Goal: Task Accomplishment & Management: Complete application form

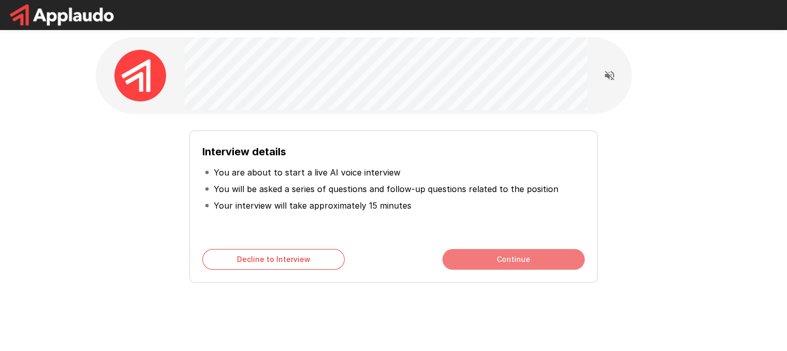
click at [528, 254] on button "Continue" at bounding box center [513, 259] width 142 height 21
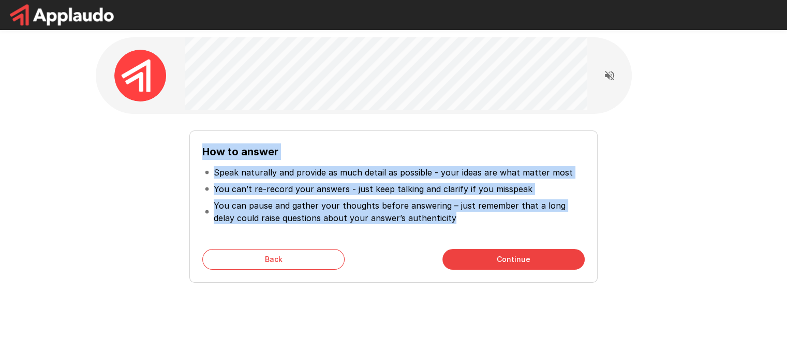
click at [194, 38] on div "How to answer Speak naturally and provide as much detail as possible - your ide…" at bounding box center [393, 184] width 621 height 369
drag, startPoint x: 664, startPoint y: 133, endPoint x: 652, endPoint y: 113, distance: 24.1
click at [664, 133] on div "How to answer Speak naturally and provide as much detail as possible - your ide…" at bounding box center [394, 202] width 588 height 160
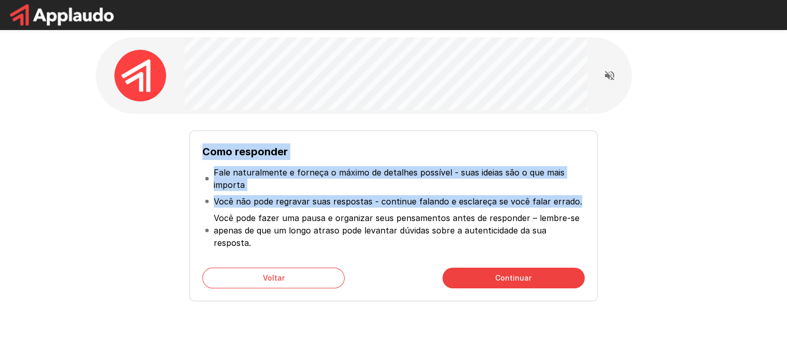
click at [703, 185] on div "Como responder Fale naturalmente e forneça o máximo de detalhes possível - suas…" at bounding box center [393, 194] width 621 height 388
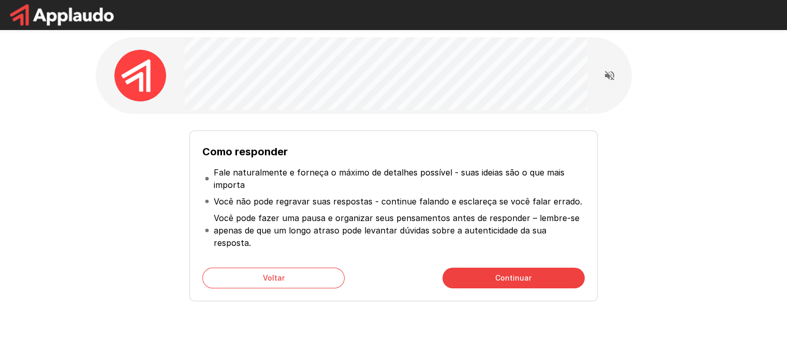
click at [465, 267] on button "Continuar" at bounding box center [513, 277] width 142 height 21
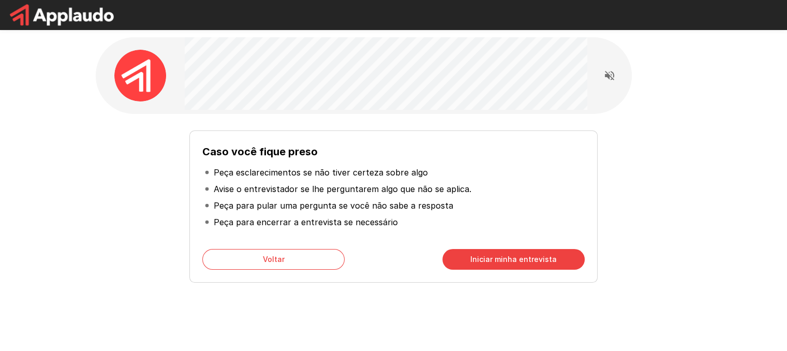
click at [465, 257] on button "Iniciar minha entrevista" at bounding box center [513, 259] width 142 height 21
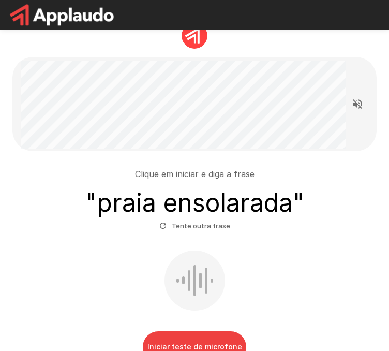
scroll to position [52, 0]
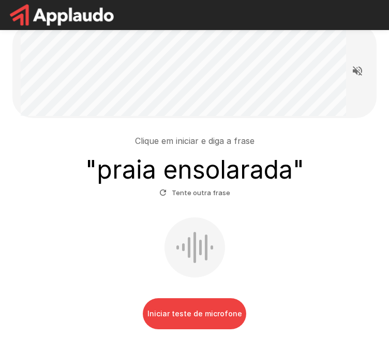
click at [196, 318] on font "Iniciar teste de microfone" at bounding box center [194, 313] width 95 height 13
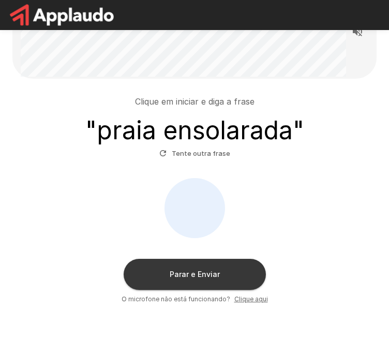
scroll to position [80, 0]
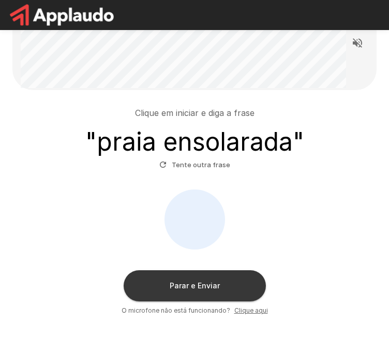
click at [217, 288] on font "Parar e Enviar" at bounding box center [195, 285] width 50 height 9
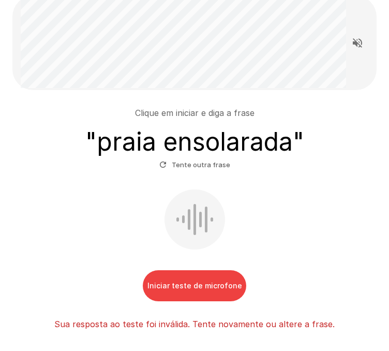
click at [205, 285] on font "Iniciar teste de microfone" at bounding box center [194, 285] width 95 height 9
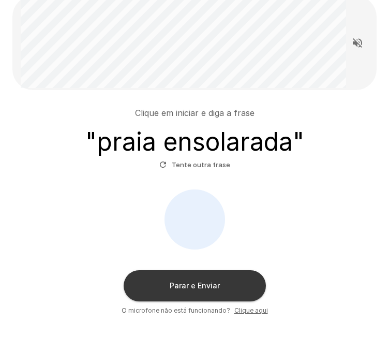
click at [205, 282] on font "Parar e Enviar" at bounding box center [195, 285] width 50 height 9
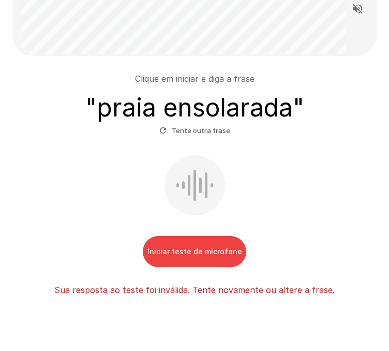
scroll to position [146, 0]
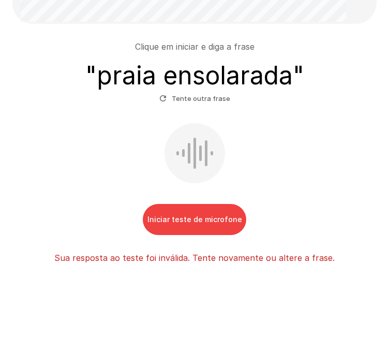
click at [221, 265] on div "Clique em iniciar e diga a frase " praia ensolarada " Tente outra frase Iniciar…" at bounding box center [194, 102] width 389 height 496
click at [221, 265] on div "Clique em iniciar e diga a frase " praia ensolarada " Tente outra frase Iniciar…" at bounding box center [194, 146] width 364 height 244
click at [223, 262] on p "Sua resposta ao teste foi inválida. Tente novamente ou altere a frase." at bounding box center [194, 257] width 280 height 12
click at [193, 102] on font "Tente outra frase" at bounding box center [201, 98] width 58 height 8
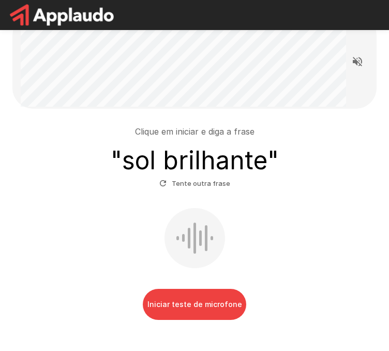
scroll to position [103, 0]
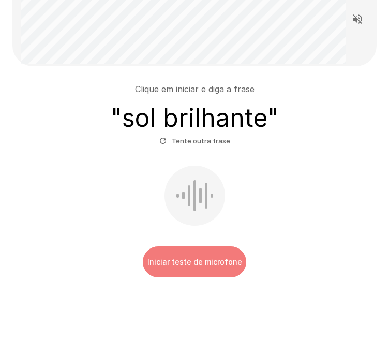
click at [197, 268] on button "Iniciar teste de microfone" at bounding box center [194, 261] width 103 height 31
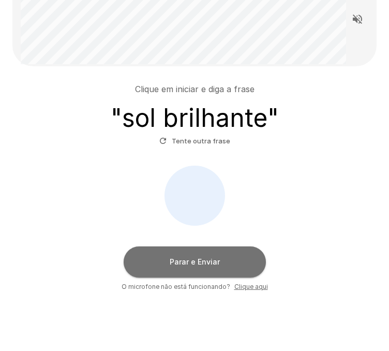
click at [197, 268] on button "Parar e Enviar" at bounding box center [195, 261] width 142 height 31
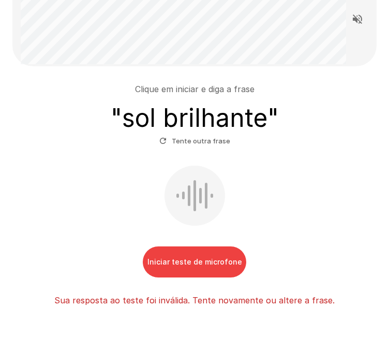
click at [205, 259] on font "Iniciar teste de microfone" at bounding box center [194, 261] width 95 height 9
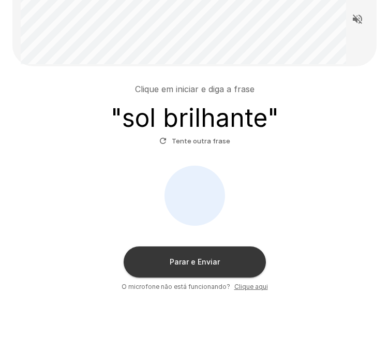
click at [205, 259] on font "Parar e Enviar" at bounding box center [195, 261] width 50 height 9
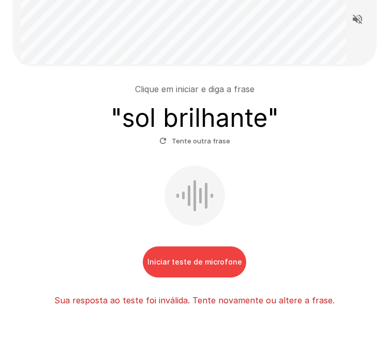
click at [215, 137] on font "Tente outra frase" at bounding box center [201, 141] width 58 height 8
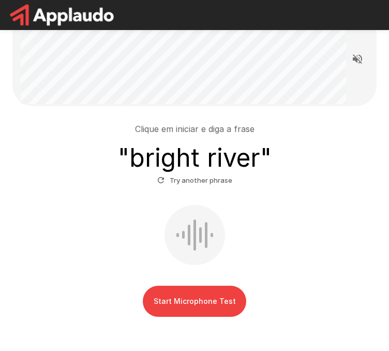
scroll to position [116, 0]
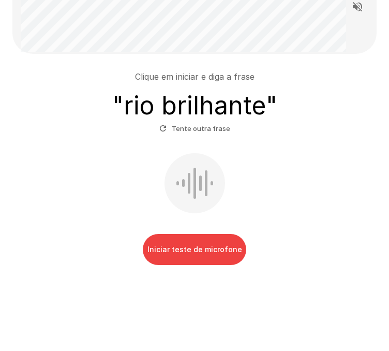
click at [214, 131] on font "Tente outra frase" at bounding box center [201, 128] width 58 height 8
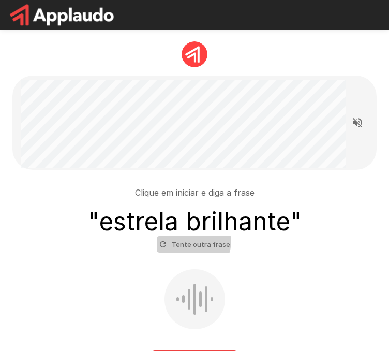
click at [192, 240] on font "Tente outra frase" at bounding box center [201, 244] width 58 height 8
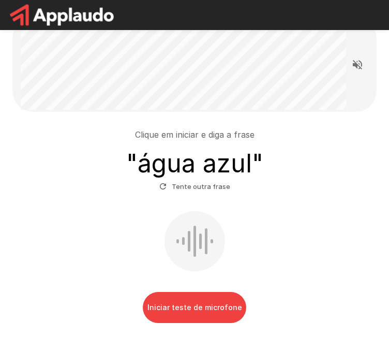
scroll to position [117, 0]
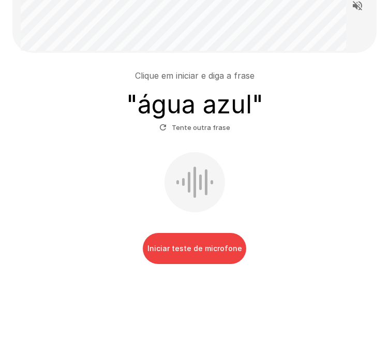
click at [182, 251] on font "Iniciar teste de microfone" at bounding box center [194, 248] width 95 height 9
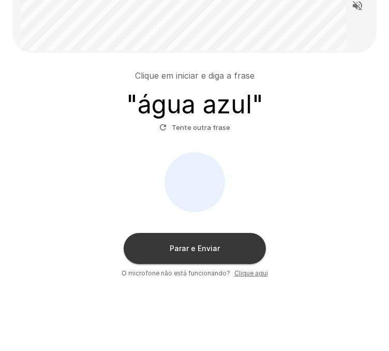
click at [182, 251] on font "Parar e Enviar" at bounding box center [195, 248] width 50 height 9
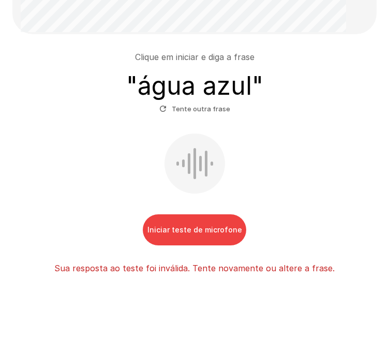
scroll to position [146, 0]
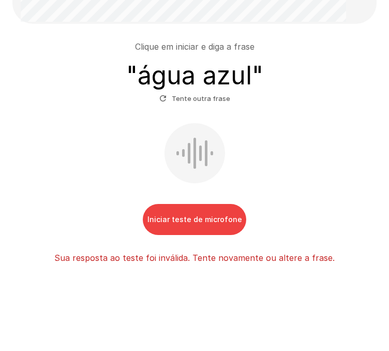
click at [188, 221] on font "Iniciar teste de microfone" at bounding box center [194, 219] width 95 height 9
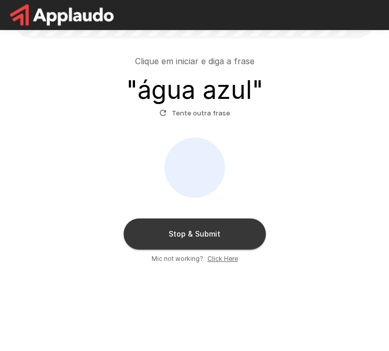
scroll to position [131, 0]
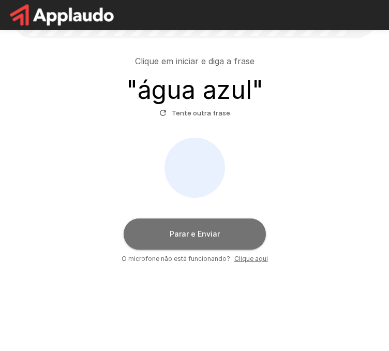
click at [217, 231] on font "Parar e Enviar" at bounding box center [195, 233] width 50 height 9
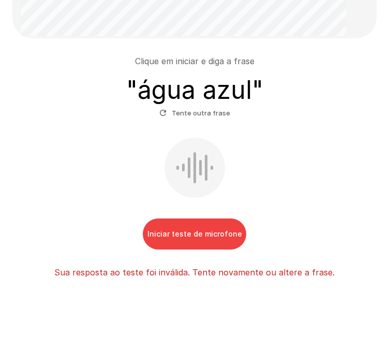
click at [215, 274] on font "Sua resposta ao teste foi inválida. Tente novamente ou altere a frase." at bounding box center [194, 272] width 280 height 10
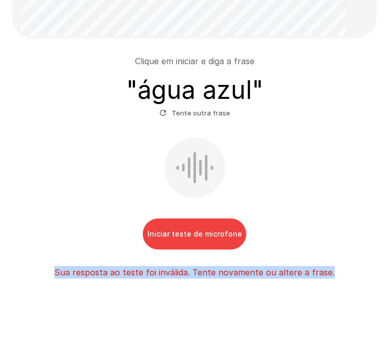
click at [215, 274] on font "Sua resposta ao teste foi inválida. Tente novamente ou altere a frase." at bounding box center [194, 272] width 280 height 10
click at [215, 273] on font "Sua resposta ao teste foi inválida. Tente novamente ou altere a frase." at bounding box center [194, 272] width 280 height 10
click at [214, 272] on font "Sua resposta ao teste foi inválida. Tente novamente ou altere a frase." at bounding box center [194, 272] width 280 height 10
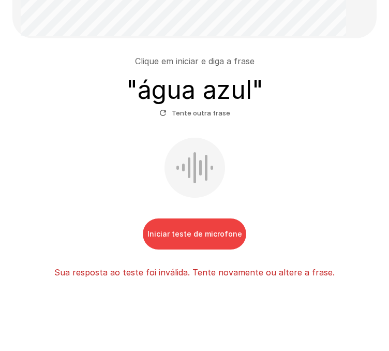
click at [214, 242] on button "Iniciar teste de microfone" at bounding box center [194, 233] width 103 height 31
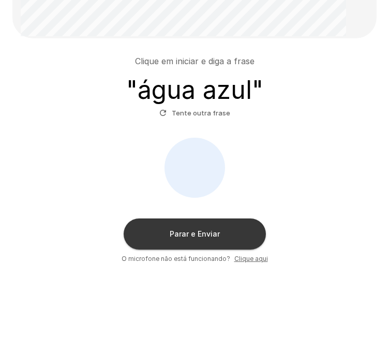
click at [254, 258] on font "Clique aqui" at bounding box center [251, 258] width 34 height 8
